Goal: Task Accomplishment & Management: Use online tool/utility

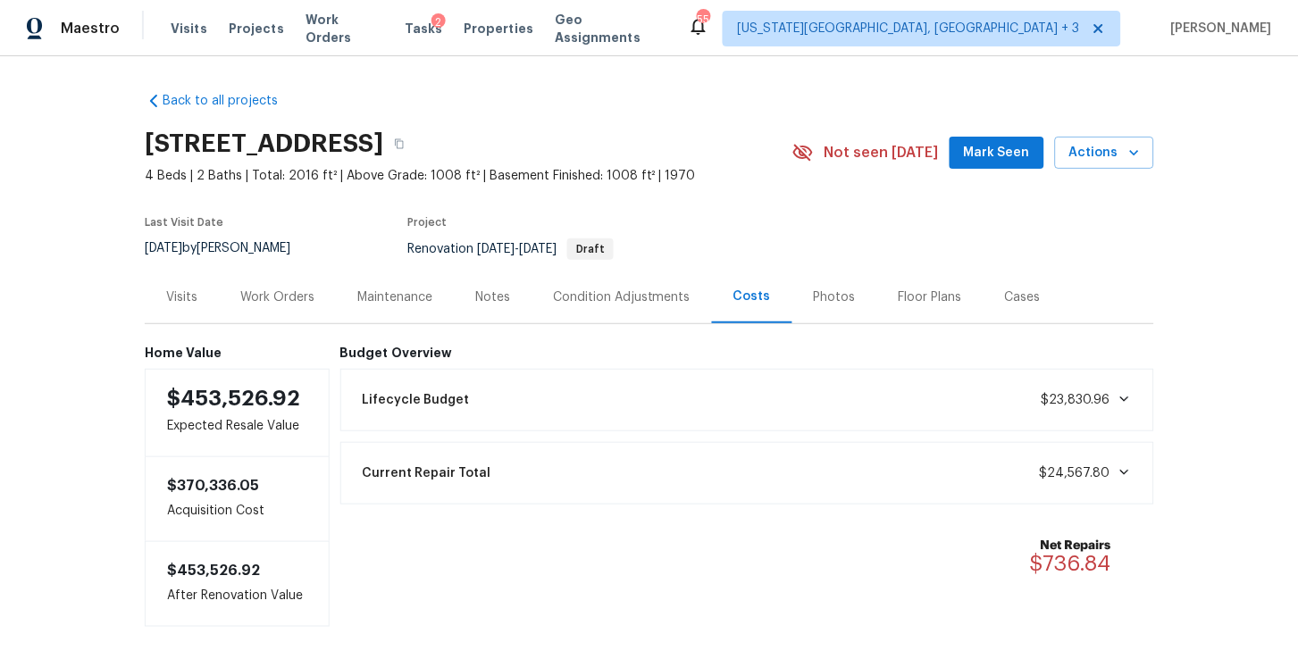
scroll to position [72, 0]
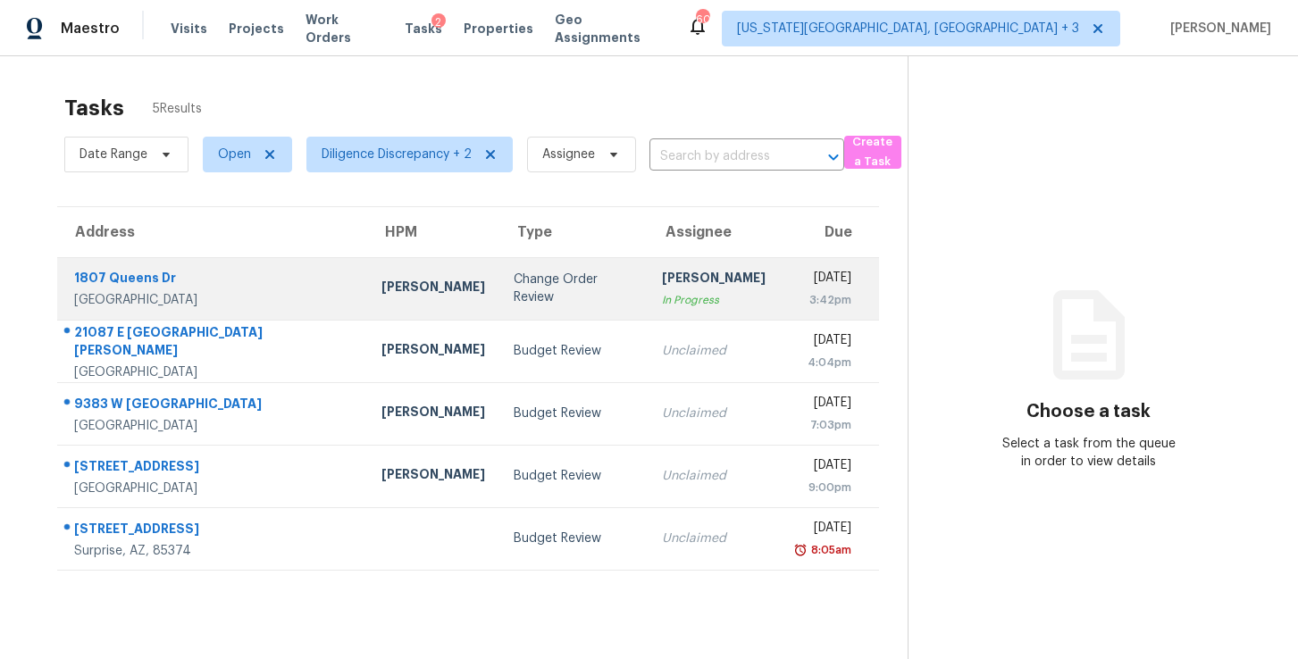
click at [662, 293] on div "In Progress" at bounding box center [714, 300] width 104 height 18
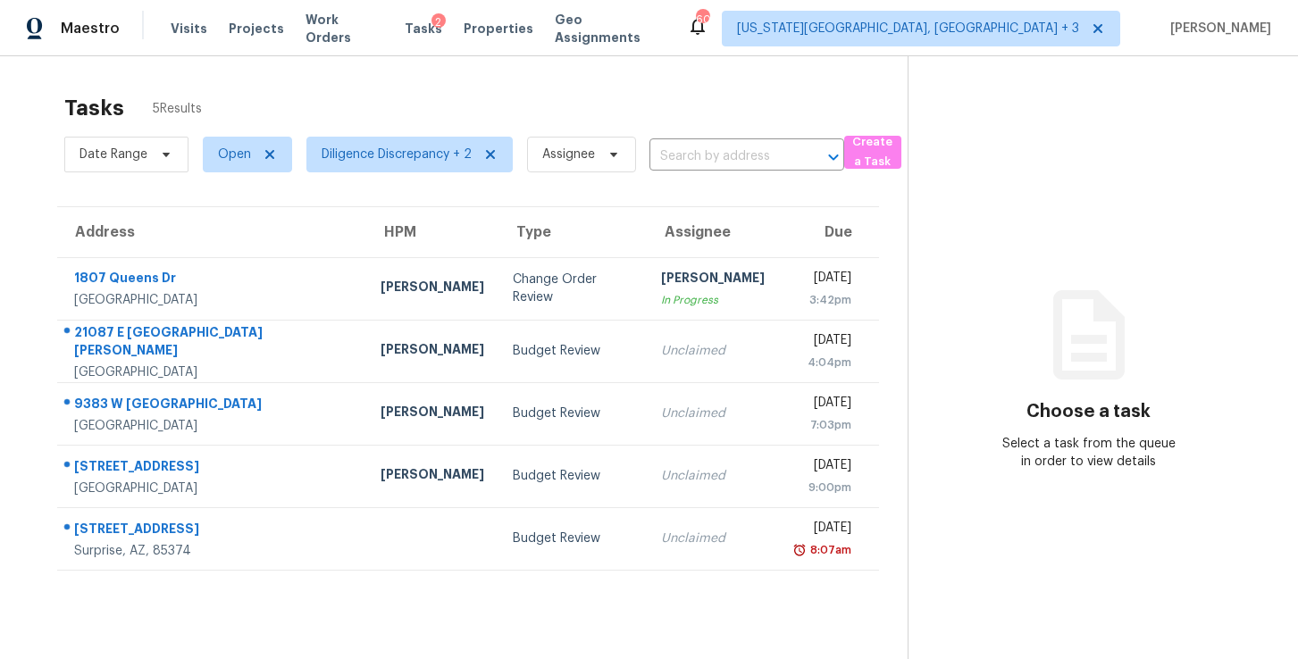
click at [661, 302] on div "In Progress" at bounding box center [713, 300] width 104 height 18
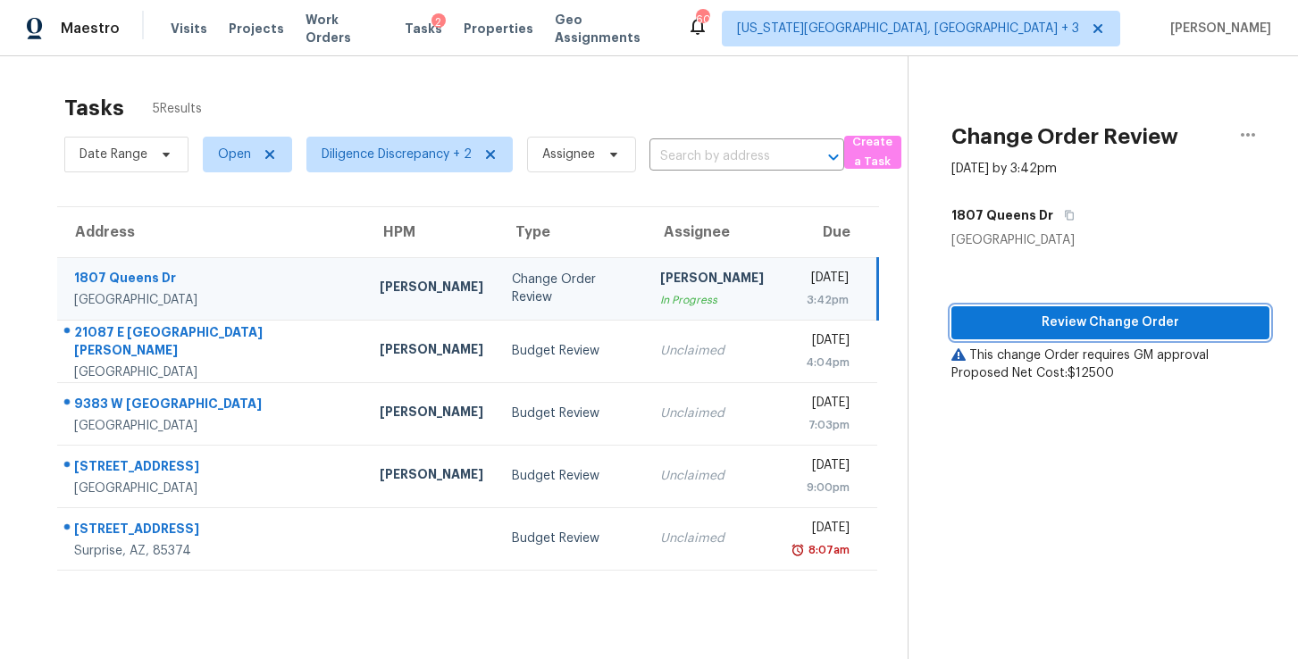
click at [1062, 325] on span "Review Change Order" at bounding box center [1110, 323] width 289 height 22
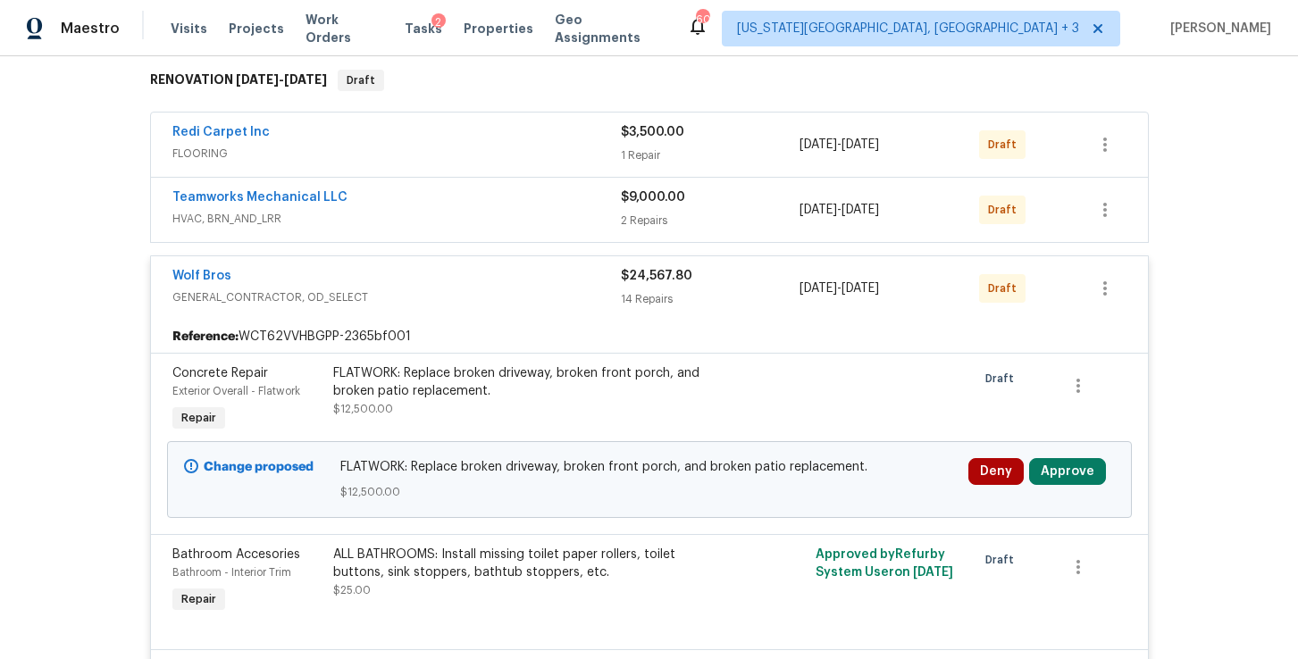
scroll to position [289, 0]
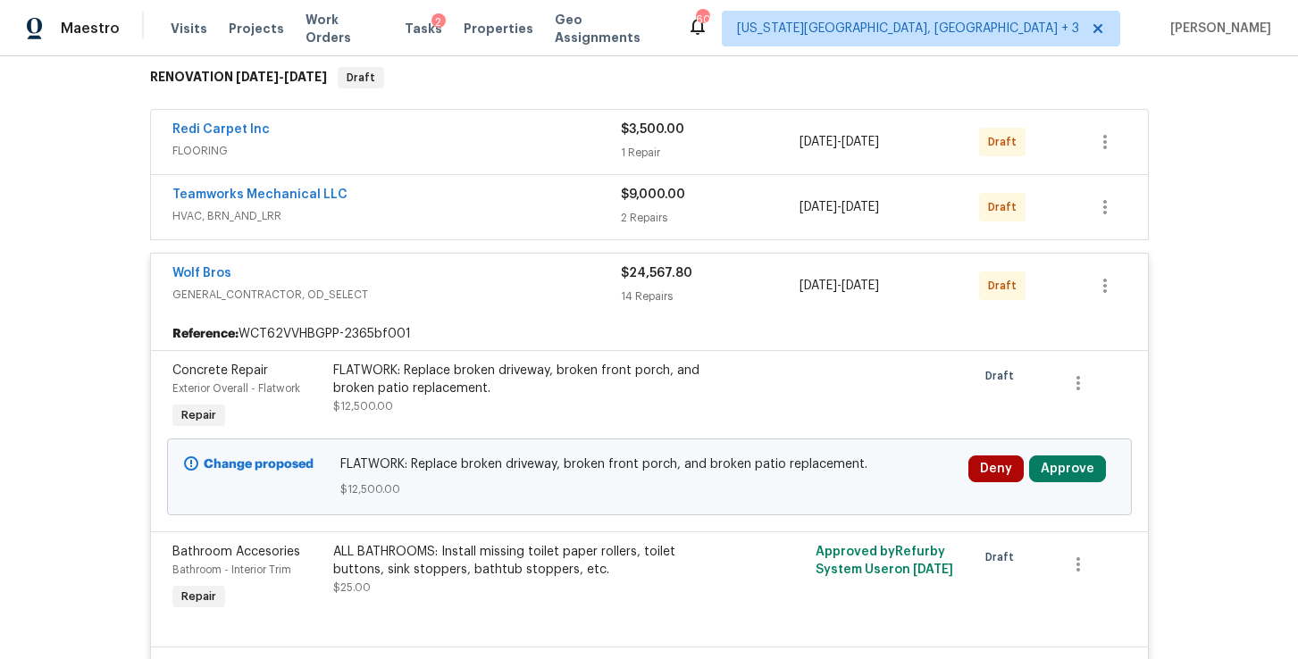
click at [491, 382] on div "FLATWORK: Replace broken driveway, broken front porch, and broken patio replace…" at bounding box center [528, 380] width 391 height 36
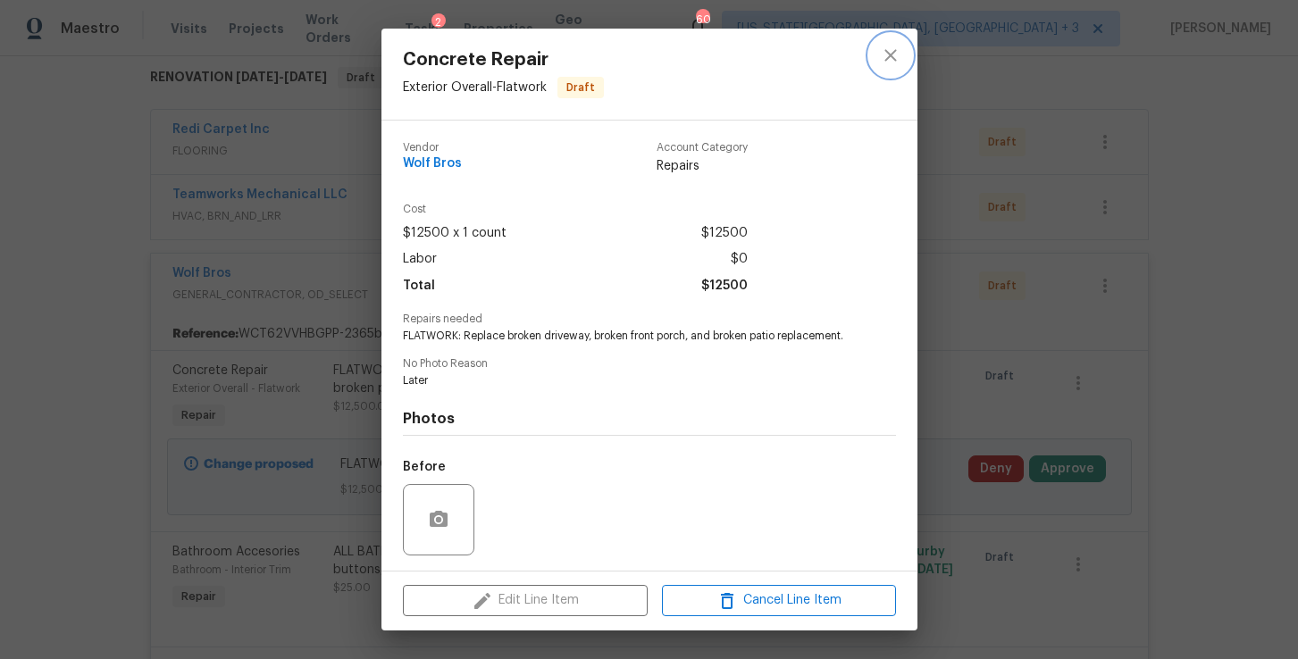
click at [896, 61] on icon "close" at bounding box center [891, 55] width 12 height 12
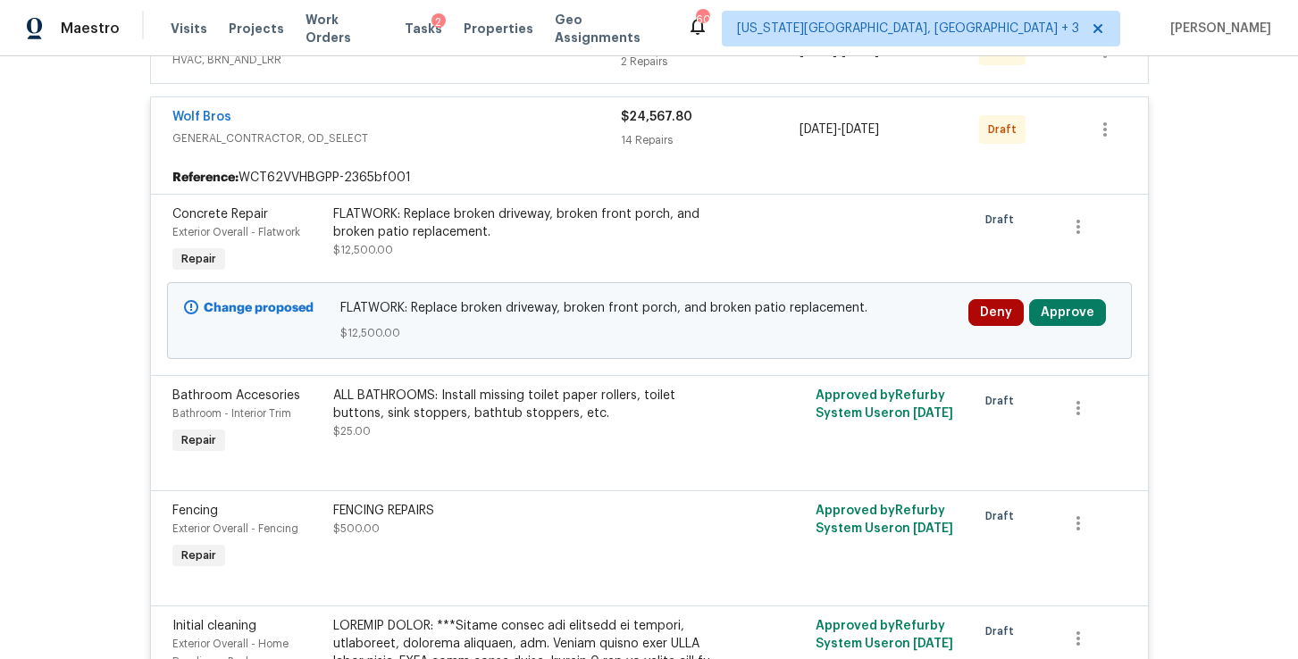
scroll to position [537, 0]
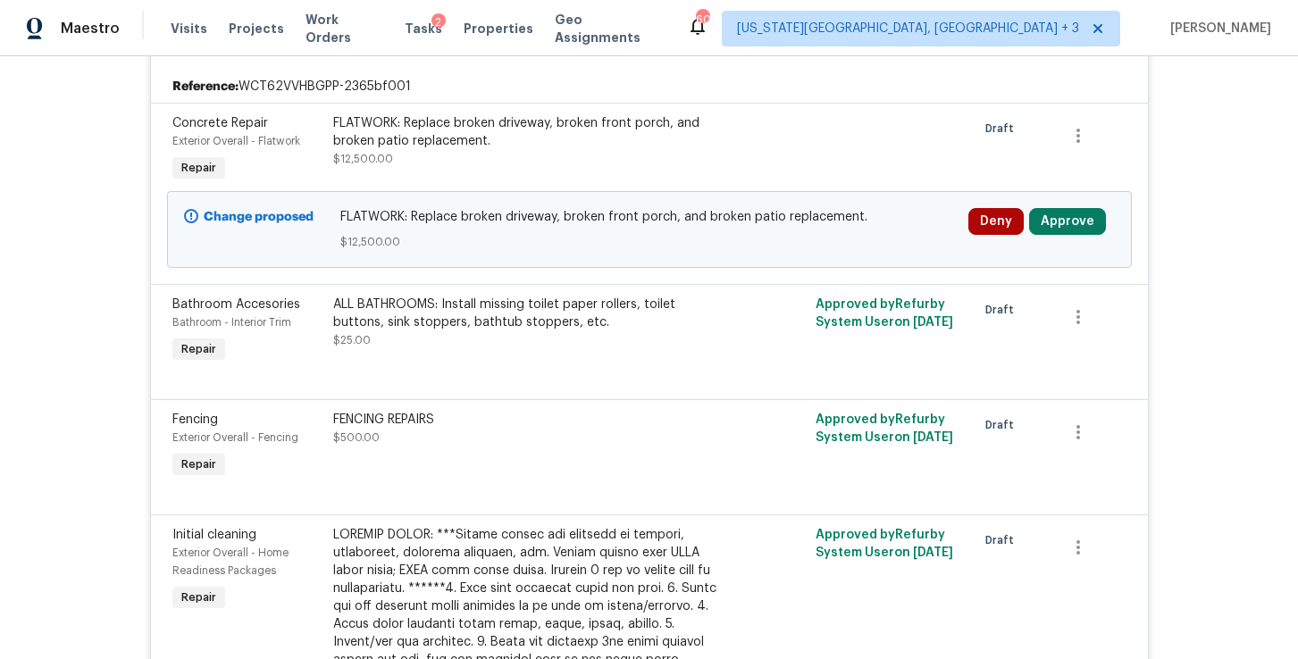
click at [488, 301] on div "ALL BATHROOMS: Install missing toilet paper rollers, toilet buttons, sink stopp…" at bounding box center [528, 314] width 391 height 36
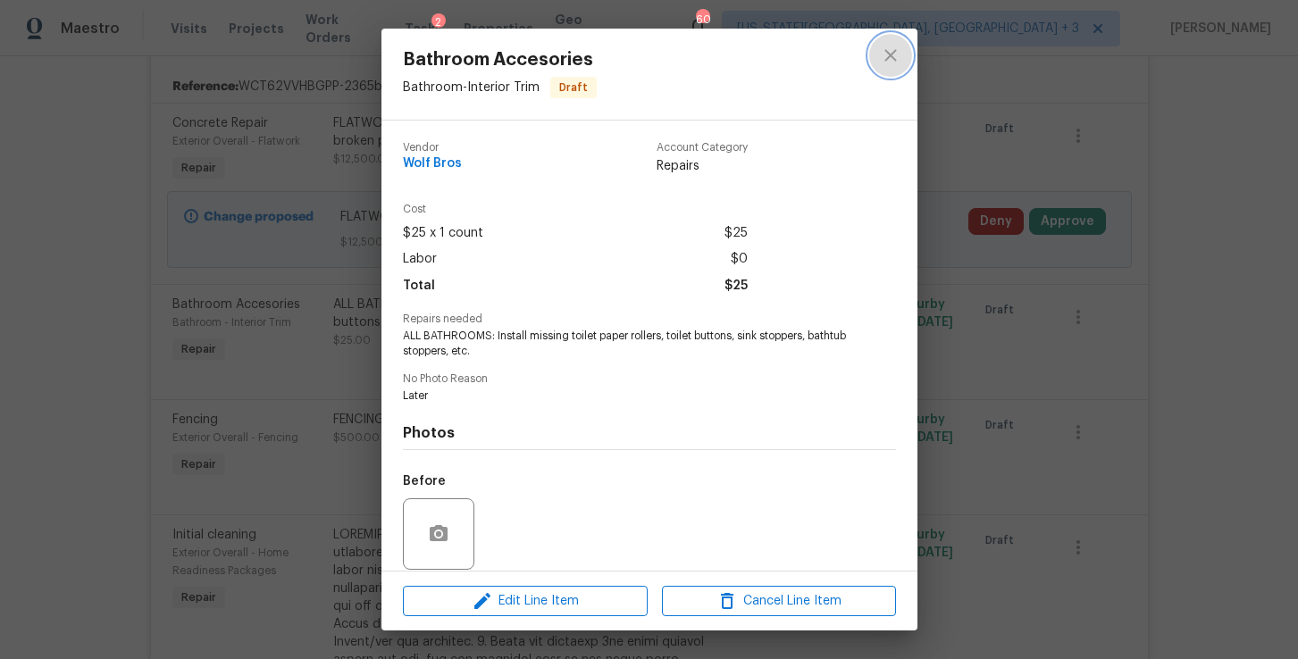
click at [892, 55] on icon "close" at bounding box center [891, 55] width 12 height 12
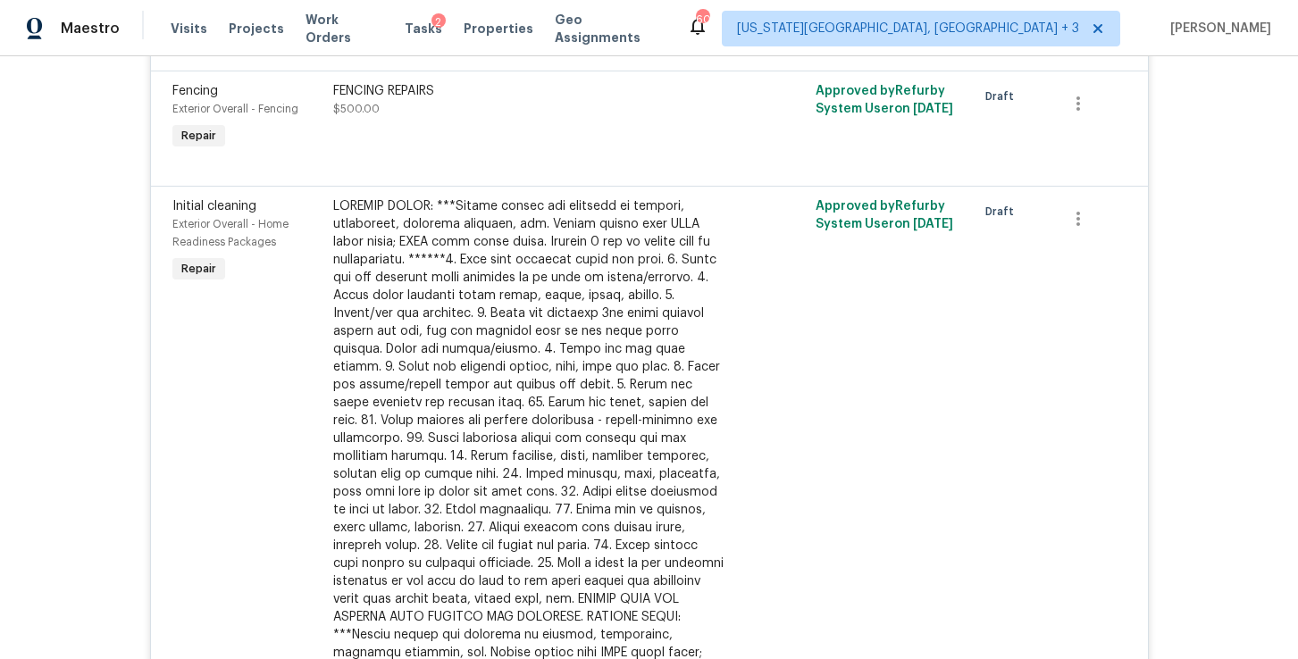
scroll to position [943, 0]
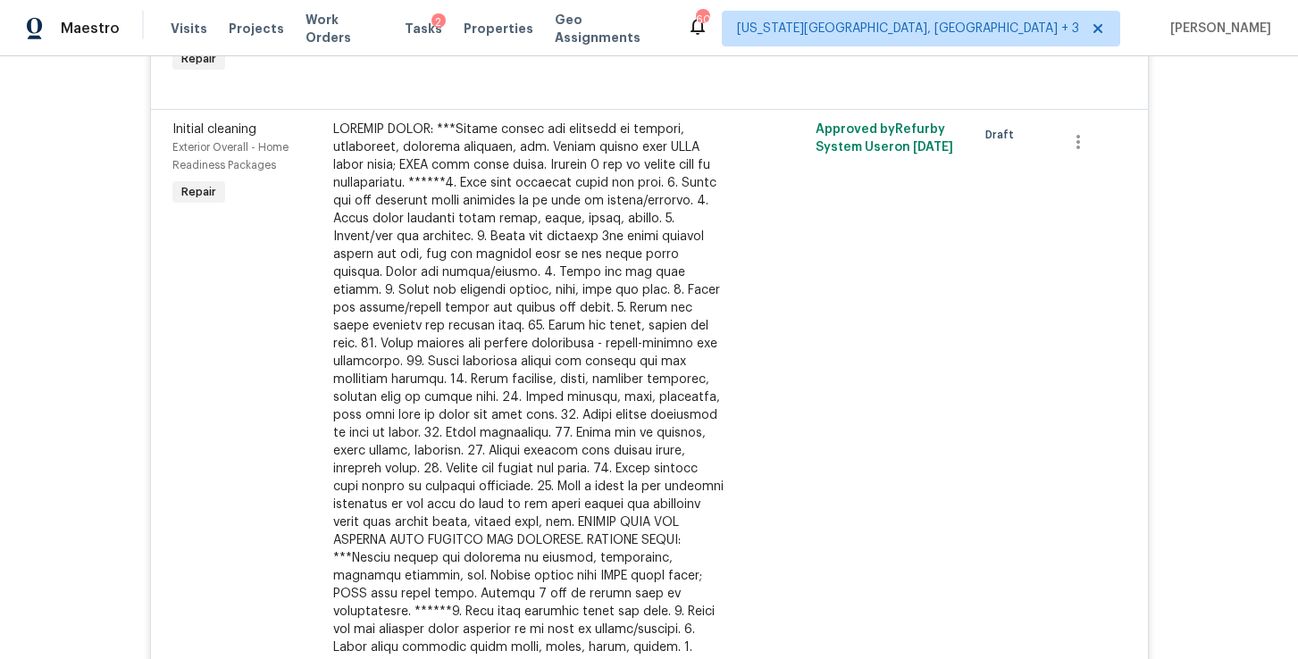
click at [516, 343] on div at bounding box center [528, 550] width 391 height 858
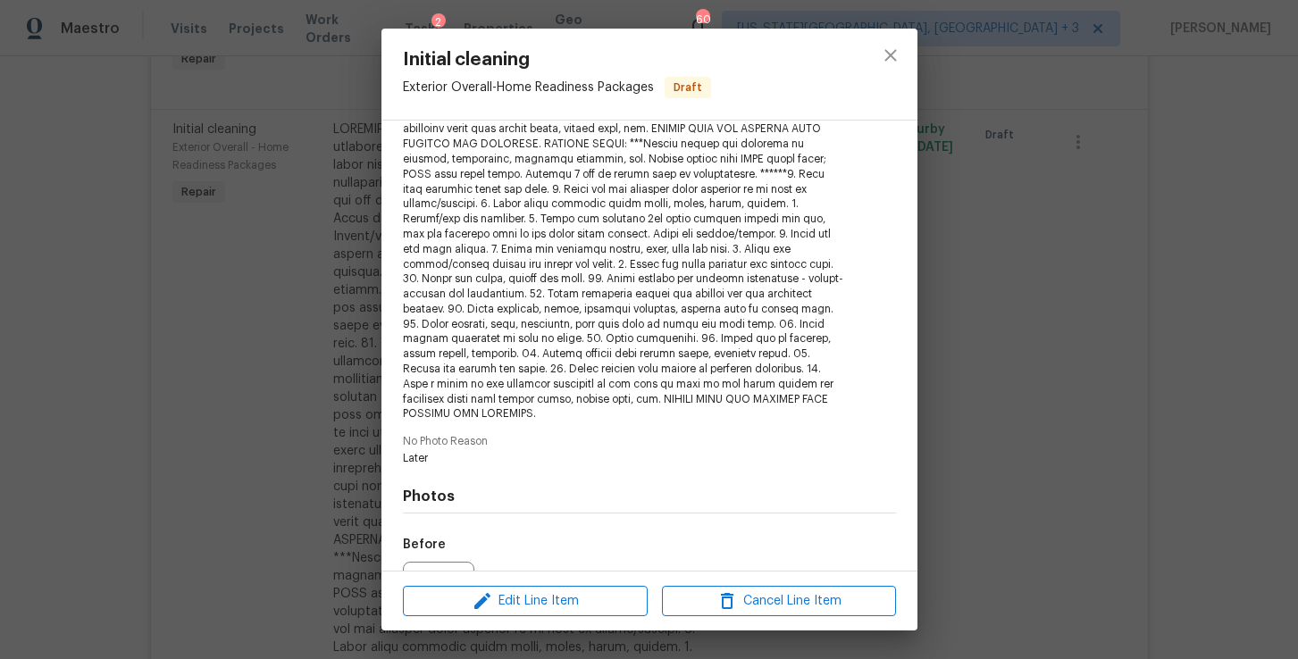
scroll to position [580, 0]
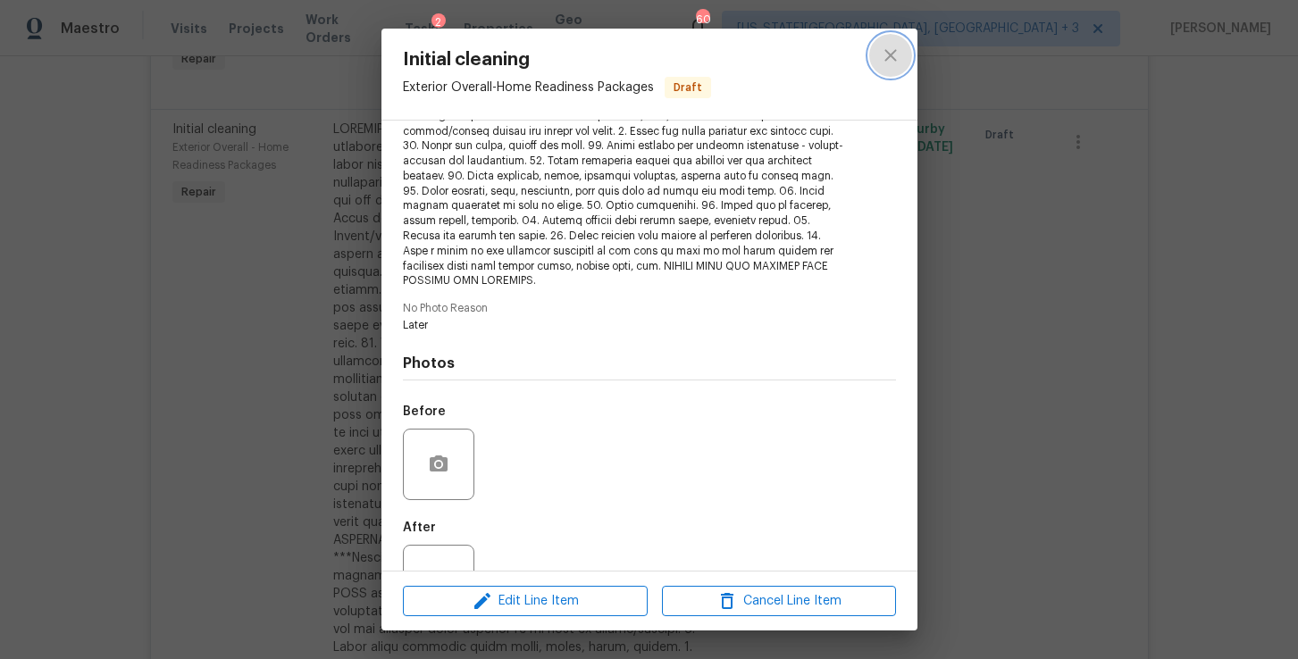
click at [896, 59] on icon "close" at bounding box center [890, 55] width 21 height 21
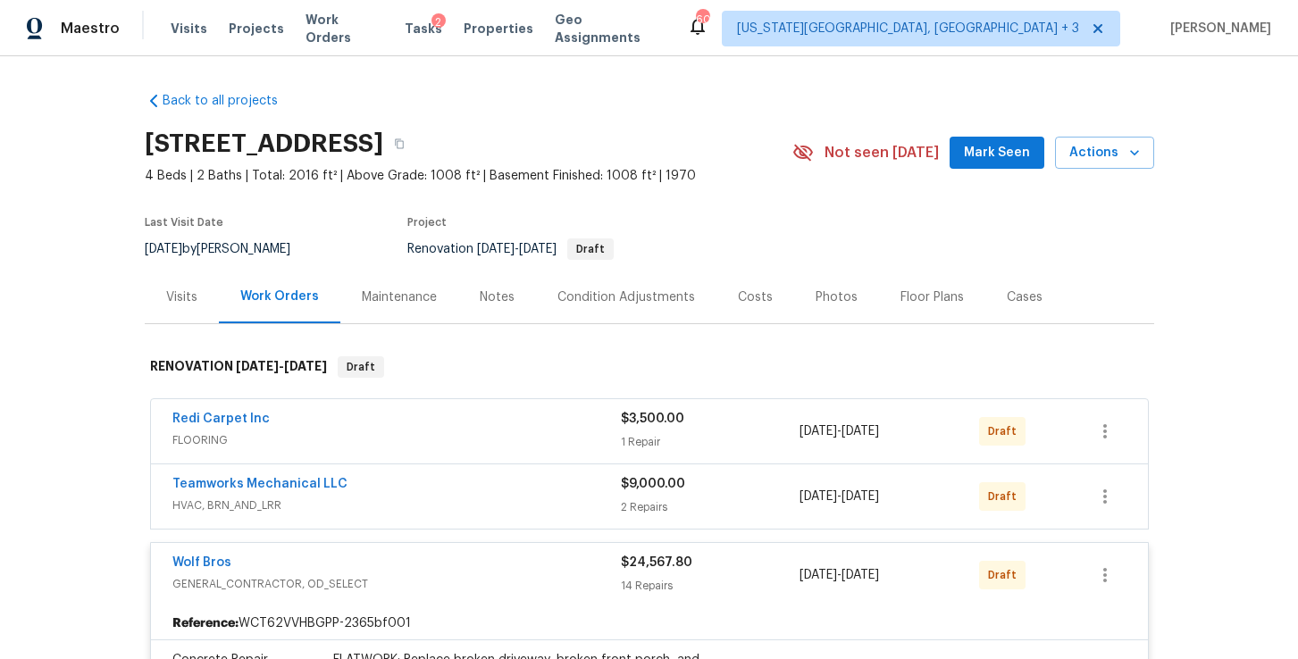
scroll to position [0, 0]
